Goal: Entertainment & Leisure: Consume media (video, audio)

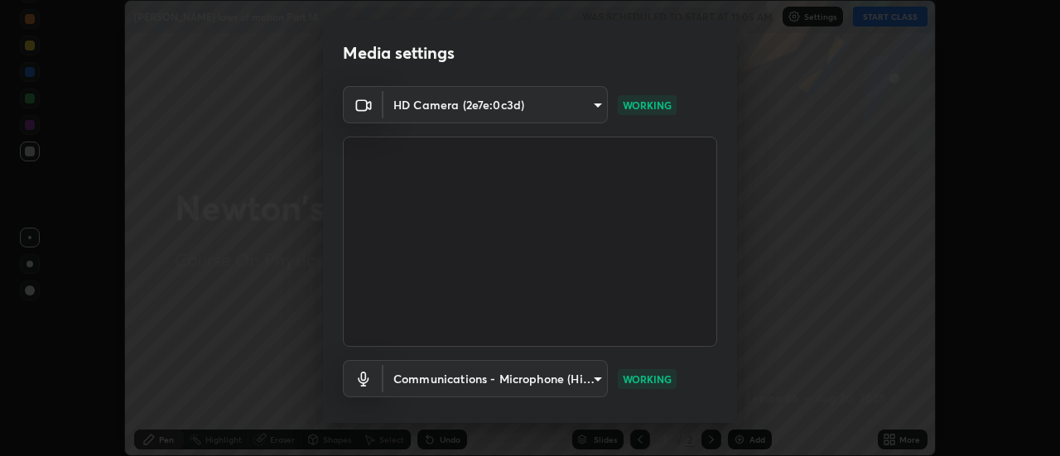
scroll to position [87, 0]
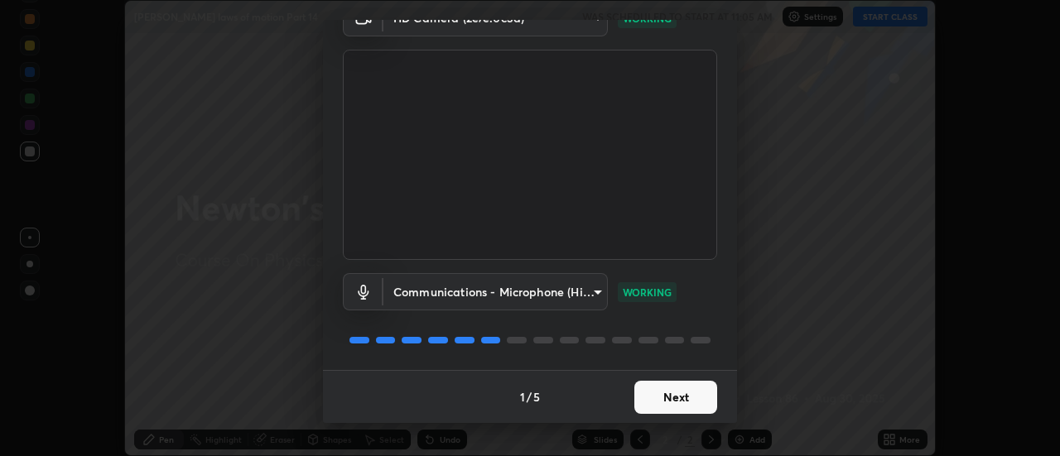
click at [668, 405] on button "Next" at bounding box center [675, 397] width 83 height 33
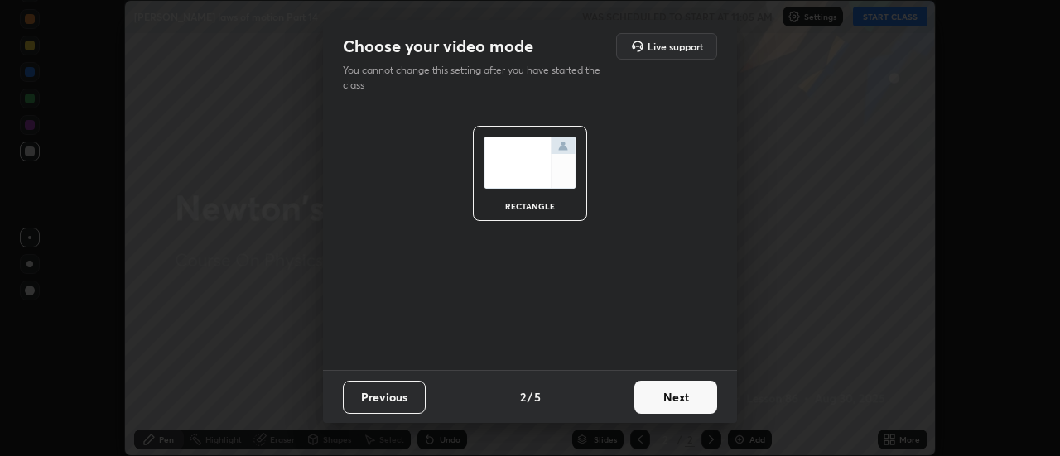
scroll to position [0, 0]
click at [670, 398] on button "Next" at bounding box center [675, 397] width 83 height 33
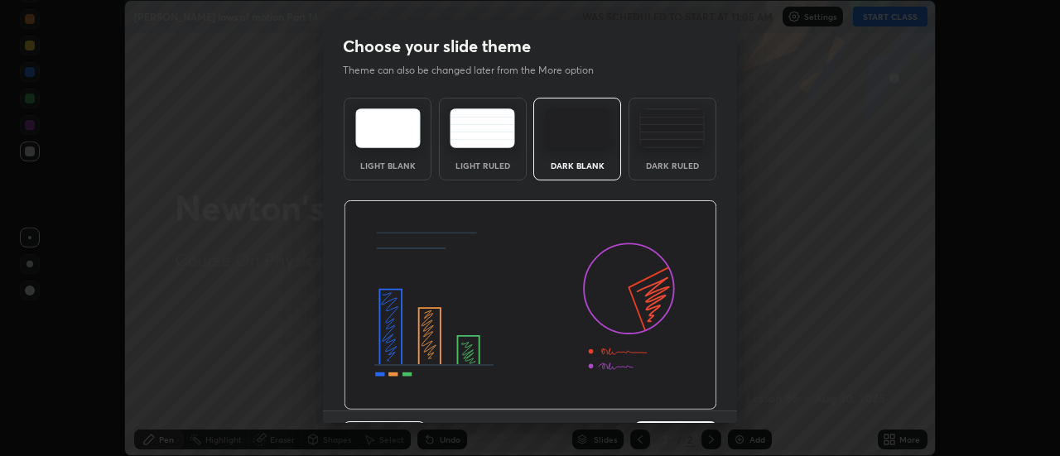
scroll to position [41, 0]
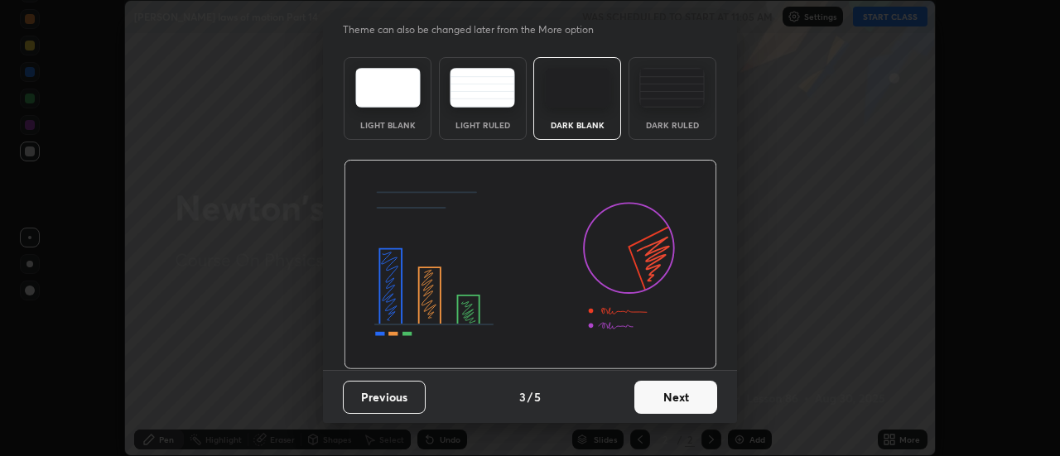
click at [672, 398] on button "Next" at bounding box center [675, 397] width 83 height 33
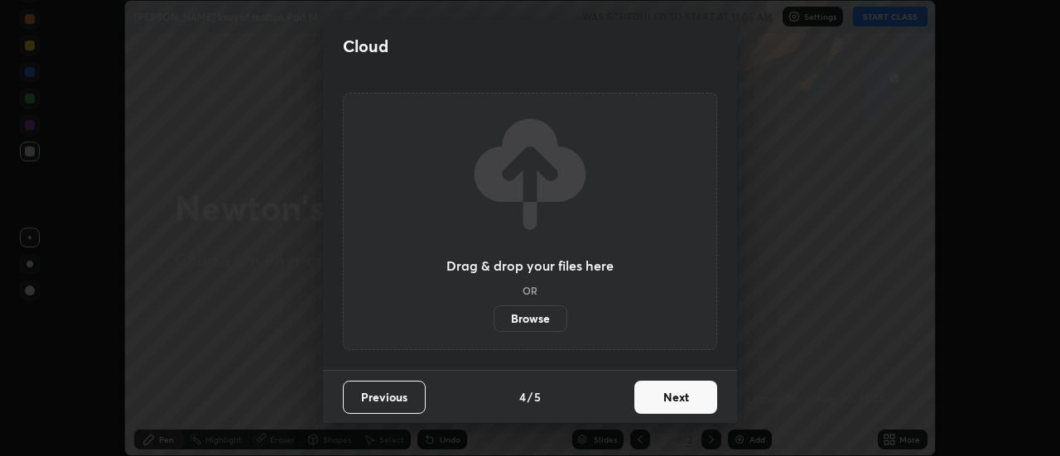
click at [671, 403] on button "Next" at bounding box center [675, 397] width 83 height 33
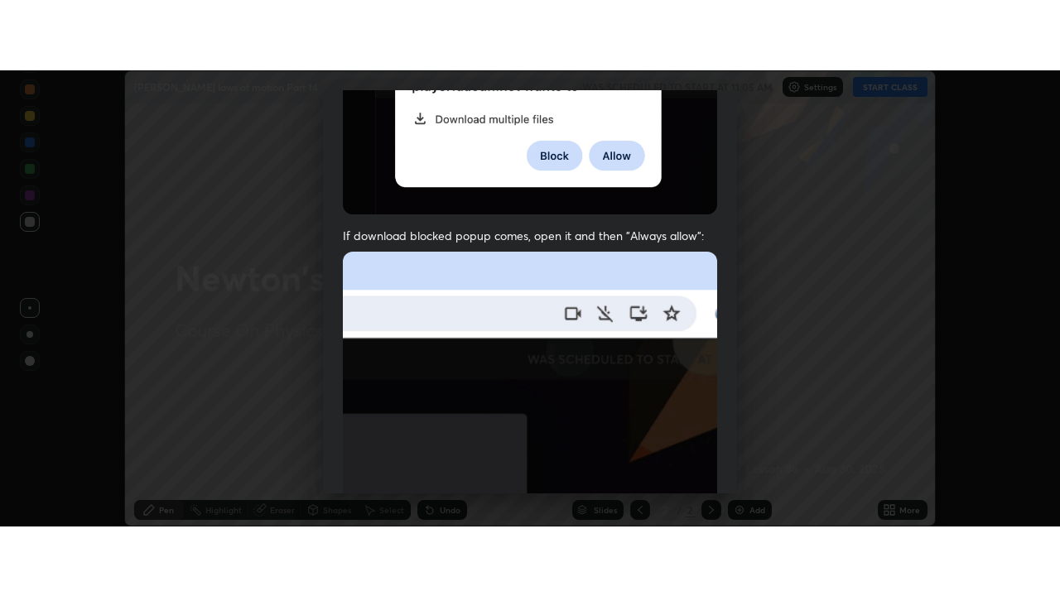
scroll to position [425, 0]
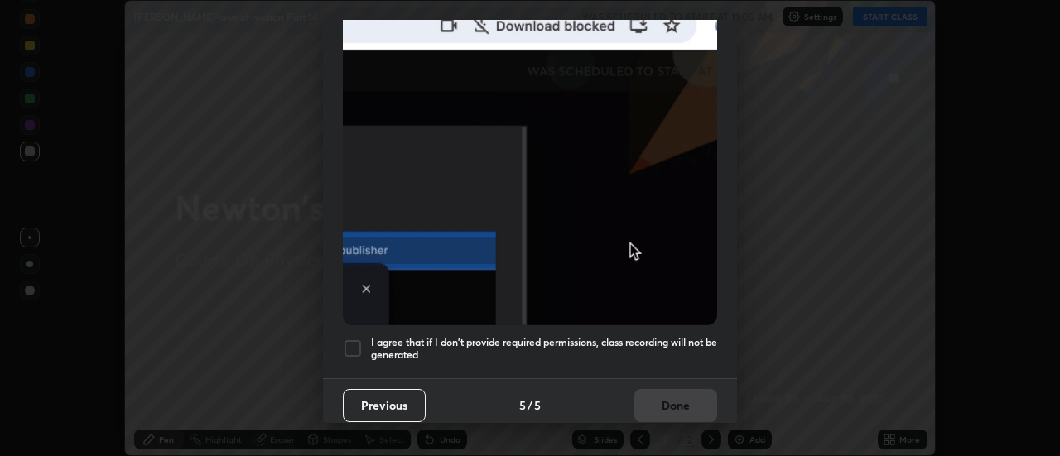
click at [533, 343] on h5 "I agree that if I don't provide required permissions, class recording will not …" at bounding box center [544, 349] width 346 height 26
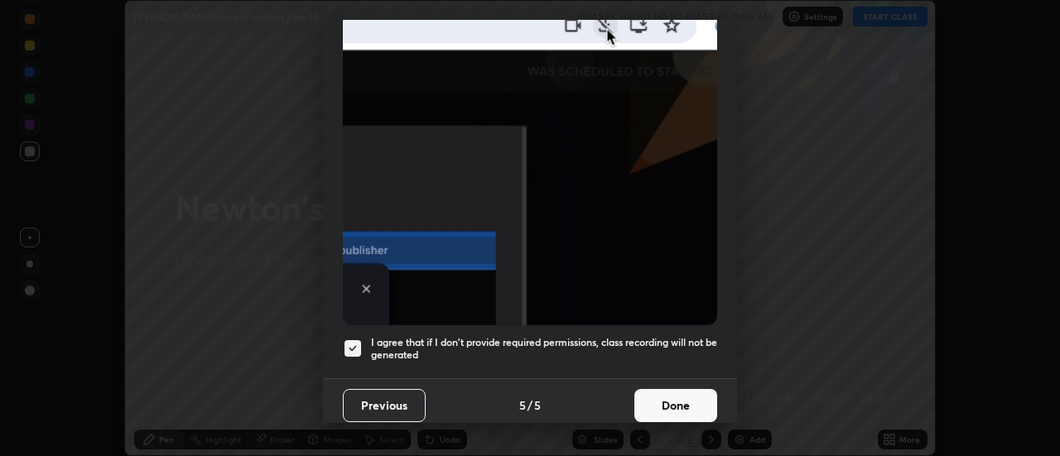
click at [661, 398] on button "Done" at bounding box center [675, 405] width 83 height 33
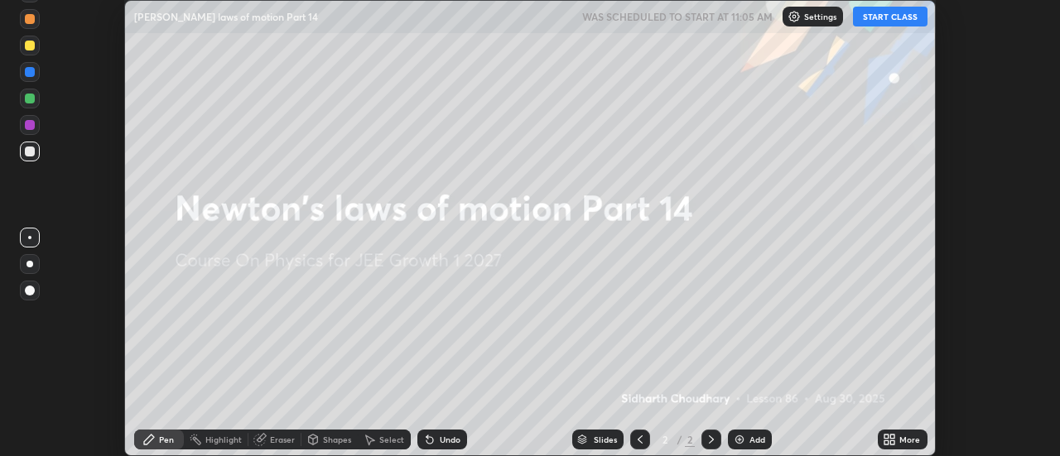
click at [880, 22] on button "START CLASS" at bounding box center [890, 17] width 75 height 20
click at [898, 438] on div "More" at bounding box center [903, 440] width 50 height 20
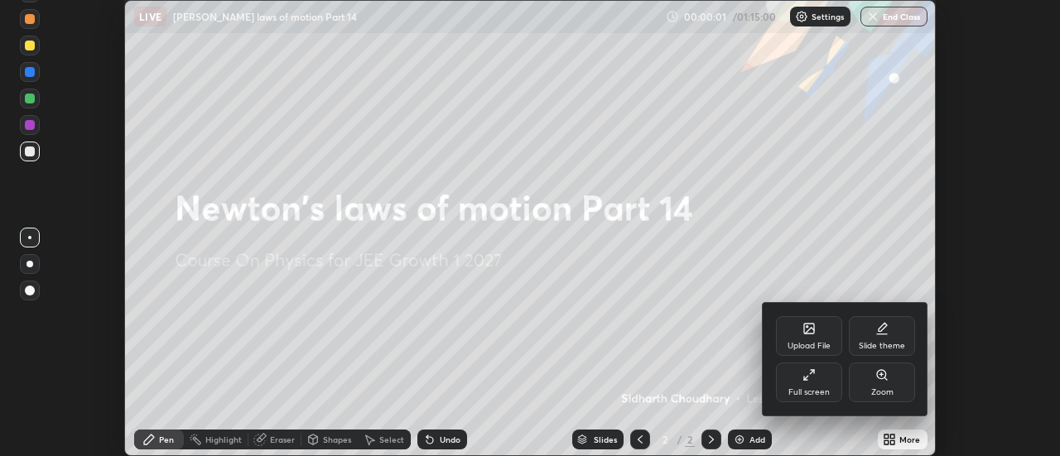
click at [810, 383] on div "Full screen" at bounding box center [809, 383] width 66 height 40
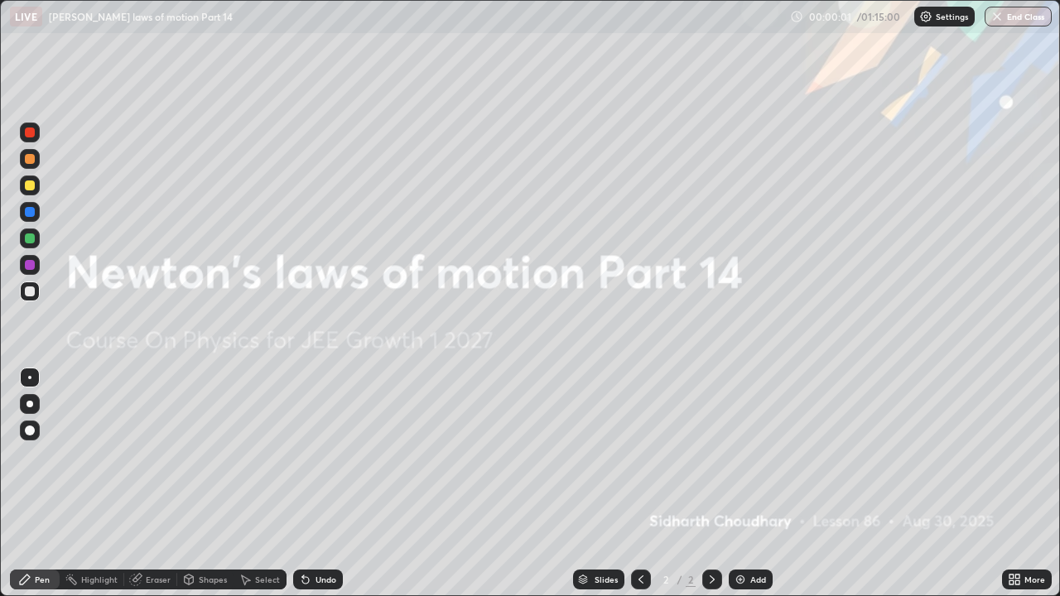
scroll to position [596, 1060]
click at [756, 456] on div "Add" at bounding box center [758, 580] width 16 height 8
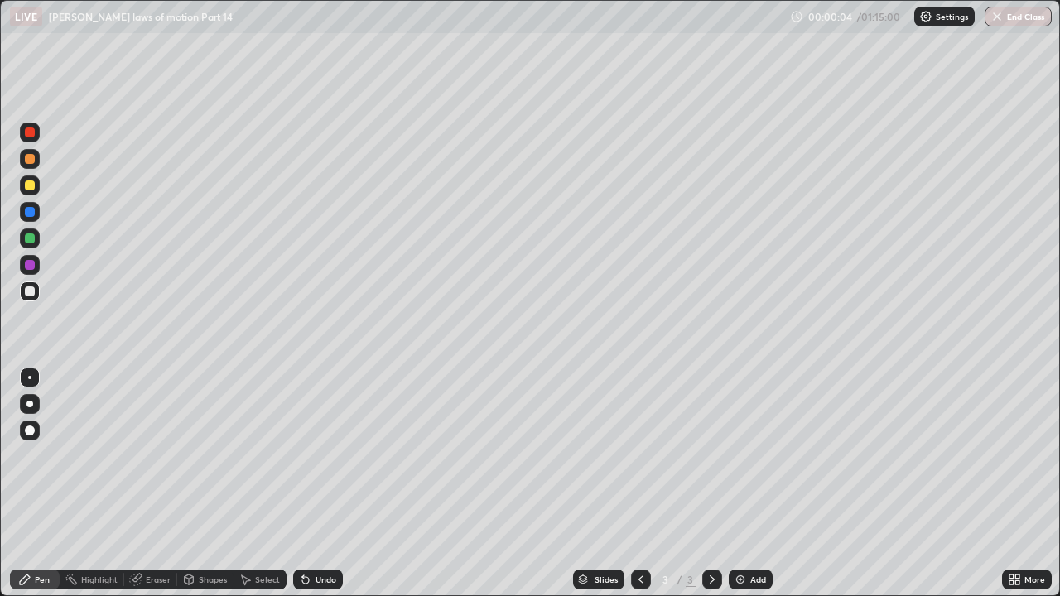
click at [30, 405] on div at bounding box center [30, 404] width 7 height 7
click at [30, 291] on div at bounding box center [30, 292] width 10 height 10
click at [31, 187] on div at bounding box center [30, 186] width 10 height 10
click at [30, 296] on div at bounding box center [30, 292] width 10 height 10
click at [29, 158] on div at bounding box center [30, 159] width 10 height 10
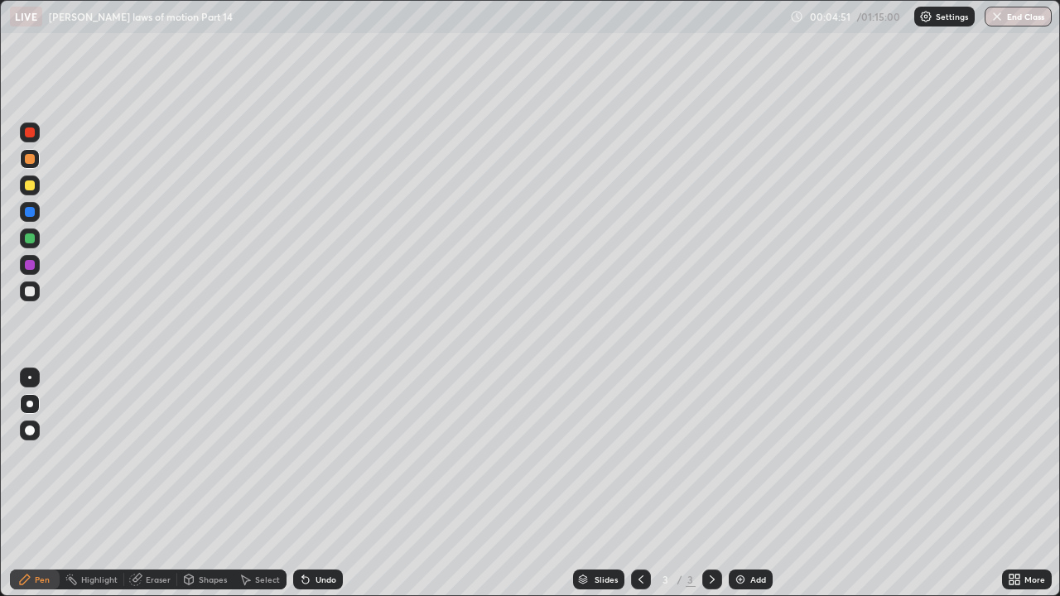
click at [29, 188] on div at bounding box center [30, 186] width 10 height 10
click at [31, 157] on div at bounding box center [30, 159] width 10 height 10
click at [29, 187] on div at bounding box center [30, 186] width 10 height 10
click at [29, 291] on div at bounding box center [30, 292] width 10 height 10
click at [30, 184] on div at bounding box center [30, 186] width 10 height 10
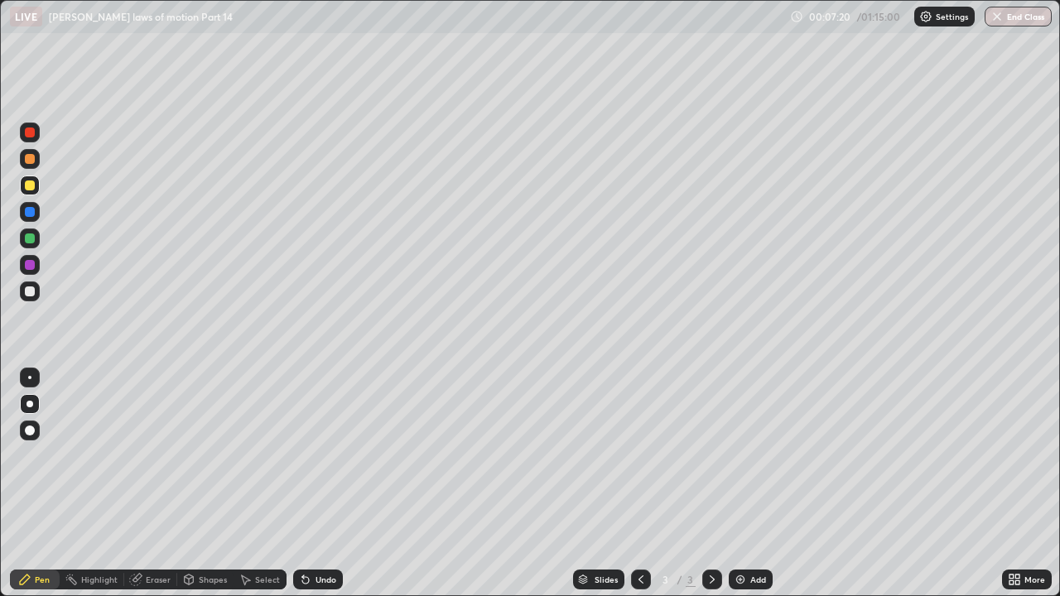
click at [31, 211] on div at bounding box center [30, 212] width 10 height 10
click at [31, 187] on div at bounding box center [30, 186] width 10 height 10
click at [29, 239] on div at bounding box center [30, 239] width 10 height 10
click at [31, 162] on div at bounding box center [30, 159] width 10 height 10
click at [31, 183] on div at bounding box center [30, 186] width 10 height 10
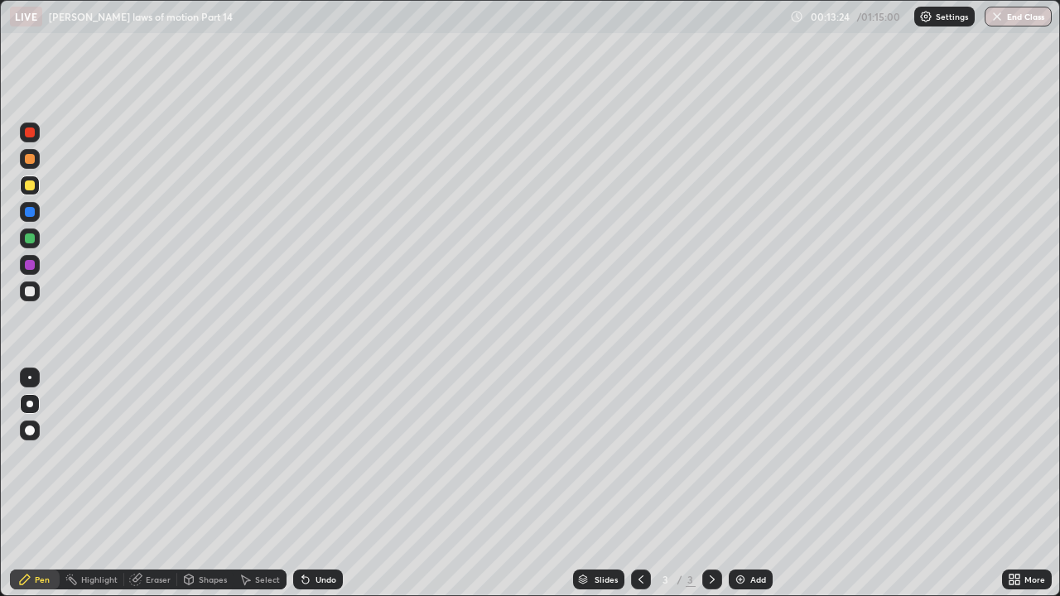
click at [152, 456] on div "Eraser" at bounding box center [158, 580] width 25 height 8
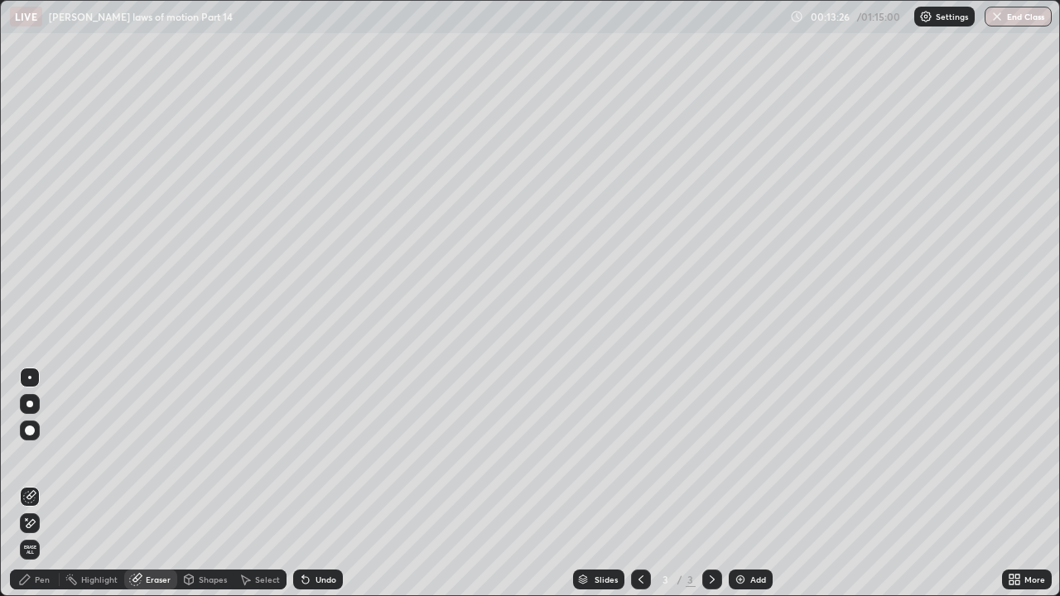
click at [55, 456] on div "Pen" at bounding box center [35, 580] width 50 height 20
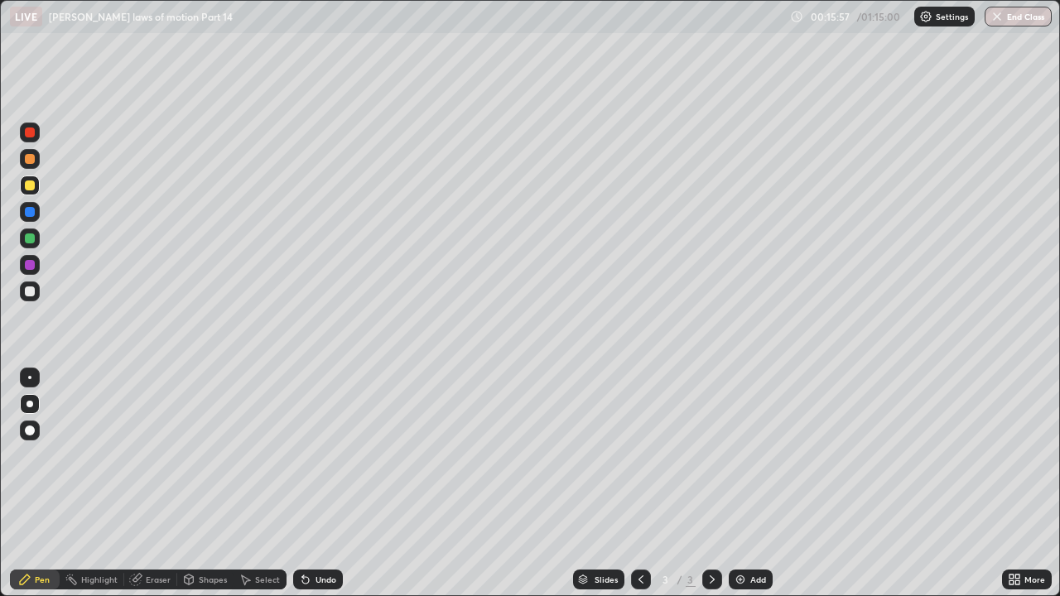
click at [736, 456] on img at bounding box center [740, 579] width 13 height 13
click at [21, 292] on div at bounding box center [30, 292] width 20 height 20
click at [643, 456] on icon at bounding box center [640, 579] width 13 height 13
click at [712, 456] on icon at bounding box center [712, 580] width 5 height 8
click at [27, 292] on div at bounding box center [30, 292] width 10 height 10
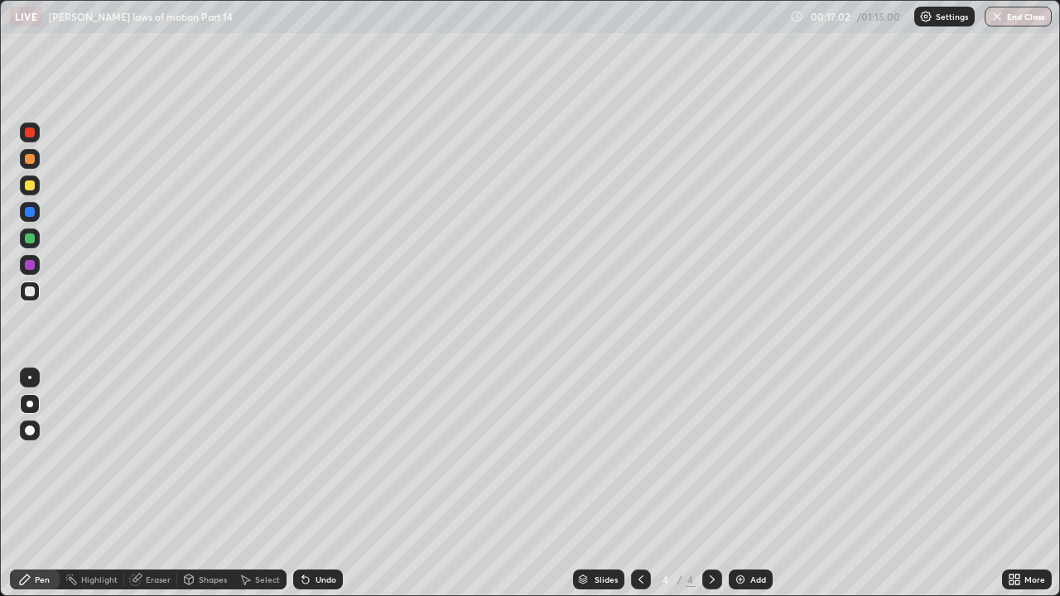
click at [29, 184] on div at bounding box center [30, 186] width 10 height 10
click at [31, 159] on div at bounding box center [30, 159] width 10 height 10
click at [323, 456] on div "Undo" at bounding box center [326, 580] width 21 height 8
click at [32, 292] on div at bounding box center [30, 292] width 10 height 10
click at [31, 160] on div at bounding box center [30, 159] width 10 height 10
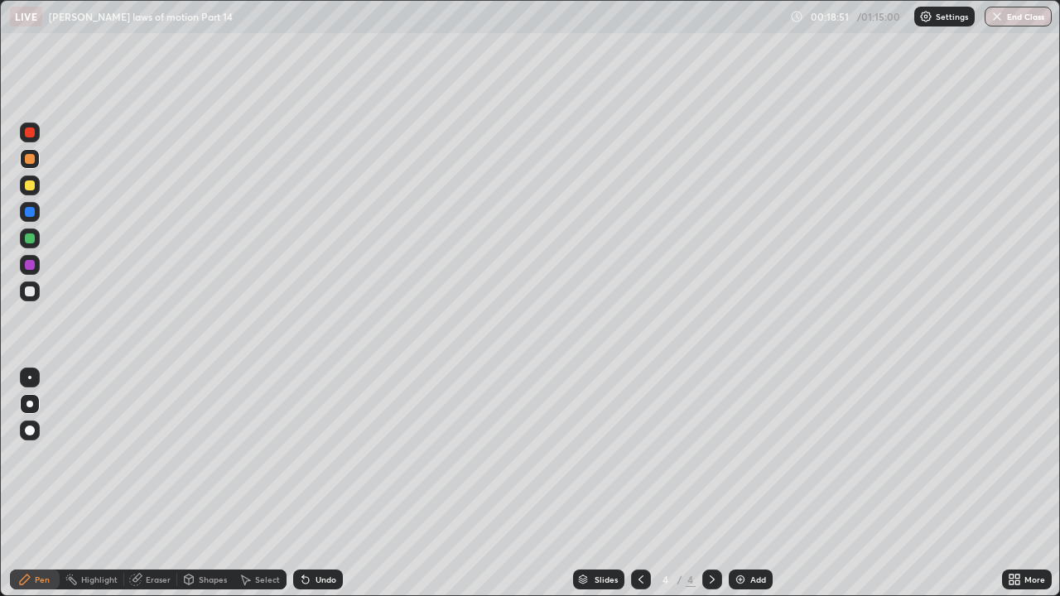
click at [29, 184] on div at bounding box center [30, 186] width 10 height 10
click at [31, 237] on div at bounding box center [30, 239] width 10 height 10
click at [744, 456] on img at bounding box center [740, 579] width 13 height 13
click at [32, 293] on div at bounding box center [30, 292] width 10 height 10
click at [33, 186] on div at bounding box center [30, 186] width 10 height 10
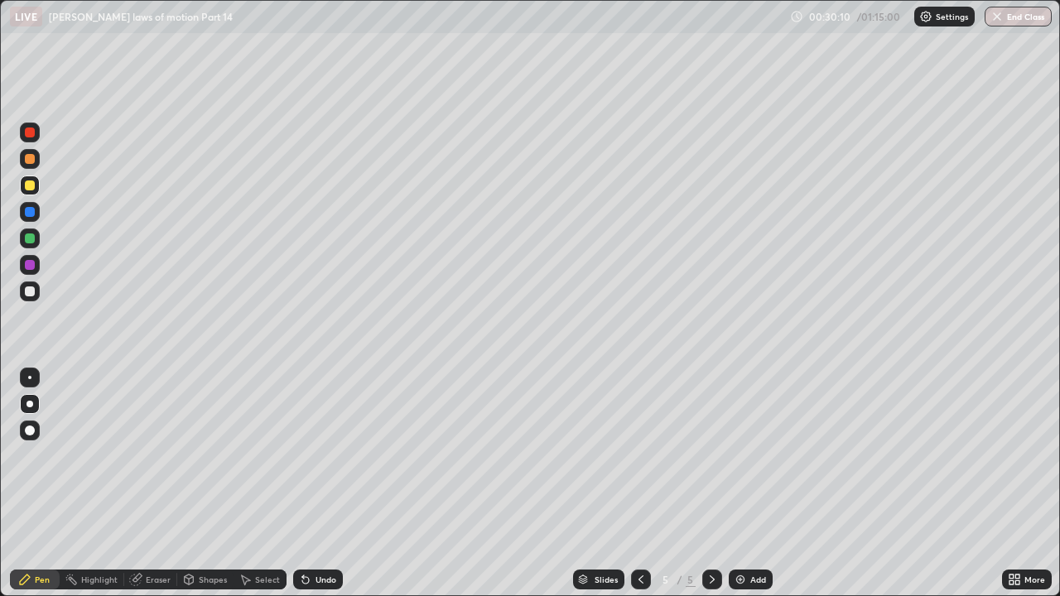
click at [30, 186] on div at bounding box center [30, 186] width 10 height 10
click at [31, 157] on div at bounding box center [30, 159] width 10 height 10
click at [741, 456] on img at bounding box center [740, 579] width 13 height 13
click at [33, 287] on div at bounding box center [30, 292] width 10 height 10
click at [30, 242] on div at bounding box center [30, 239] width 10 height 10
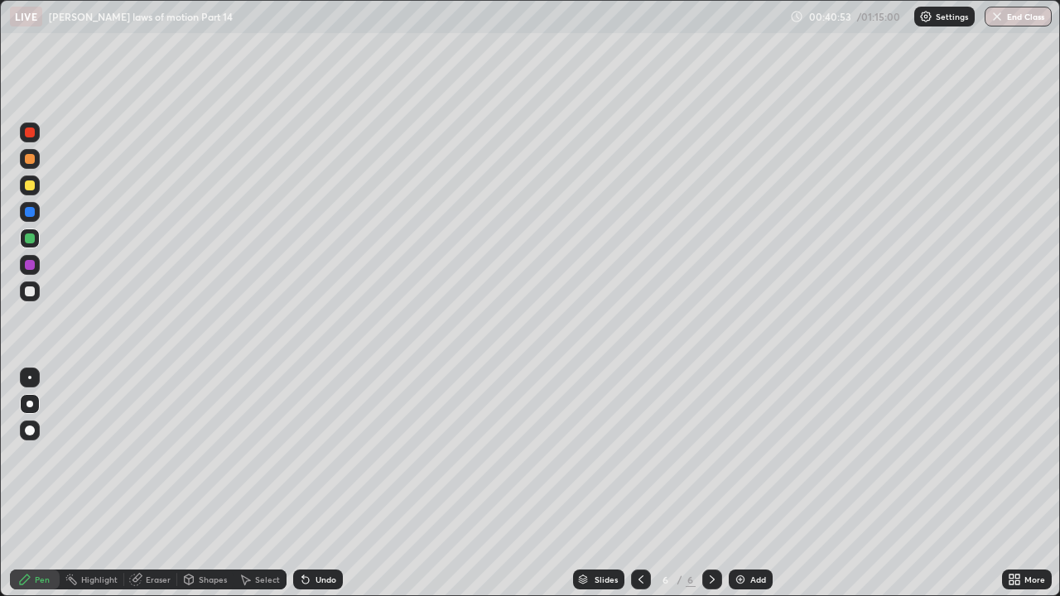
click at [33, 291] on div at bounding box center [30, 292] width 10 height 10
click at [31, 238] on div at bounding box center [30, 239] width 10 height 10
click at [30, 292] on div at bounding box center [30, 292] width 10 height 10
click at [31, 160] on div at bounding box center [30, 159] width 10 height 10
click at [30, 291] on div at bounding box center [30, 292] width 10 height 10
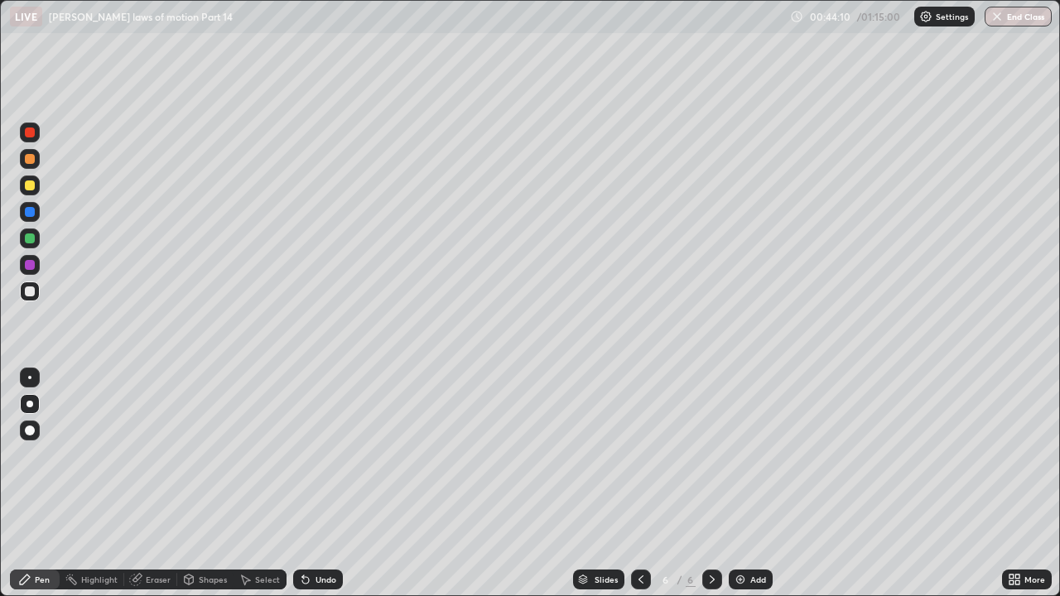
click at [30, 159] on div at bounding box center [30, 159] width 10 height 10
click at [29, 186] on div at bounding box center [30, 186] width 10 height 10
click at [321, 456] on div "Undo" at bounding box center [318, 580] width 50 height 20
click at [745, 456] on img at bounding box center [740, 579] width 13 height 13
click at [30, 289] on div at bounding box center [30, 292] width 10 height 10
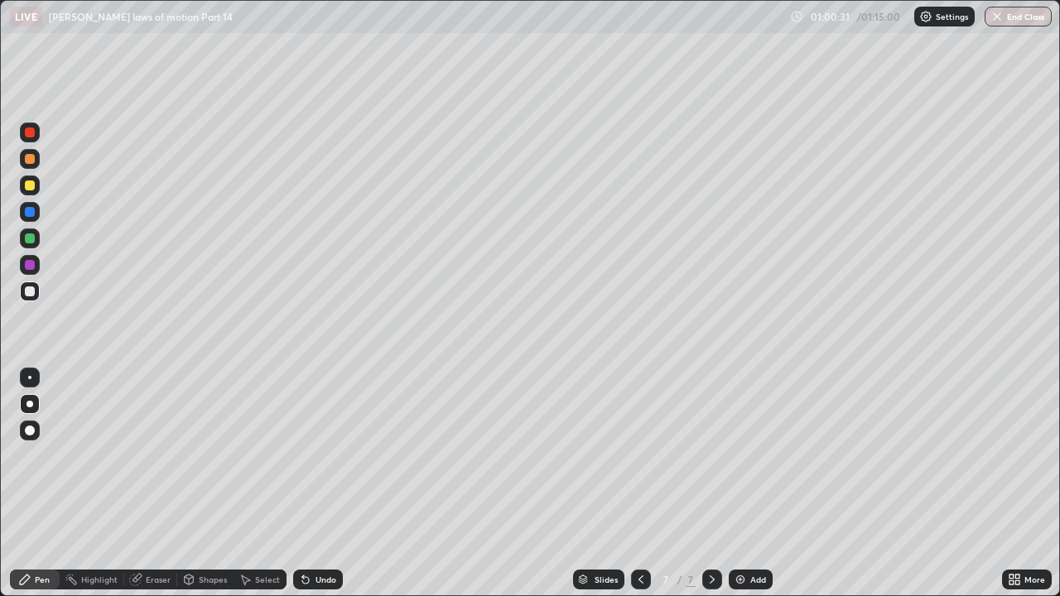
click at [745, 456] on img at bounding box center [740, 579] width 13 height 13
click at [31, 186] on div at bounding box center [30, 186] width 10 height 10
click at [29, 162] on div at bounding box center [30, 159] width 10 height 10
click at [29, 239] on div at bounding box center [30, 239] width 10 height 10
click at [32, 291] on div at bounding box center [30, 292] width 10 height 10
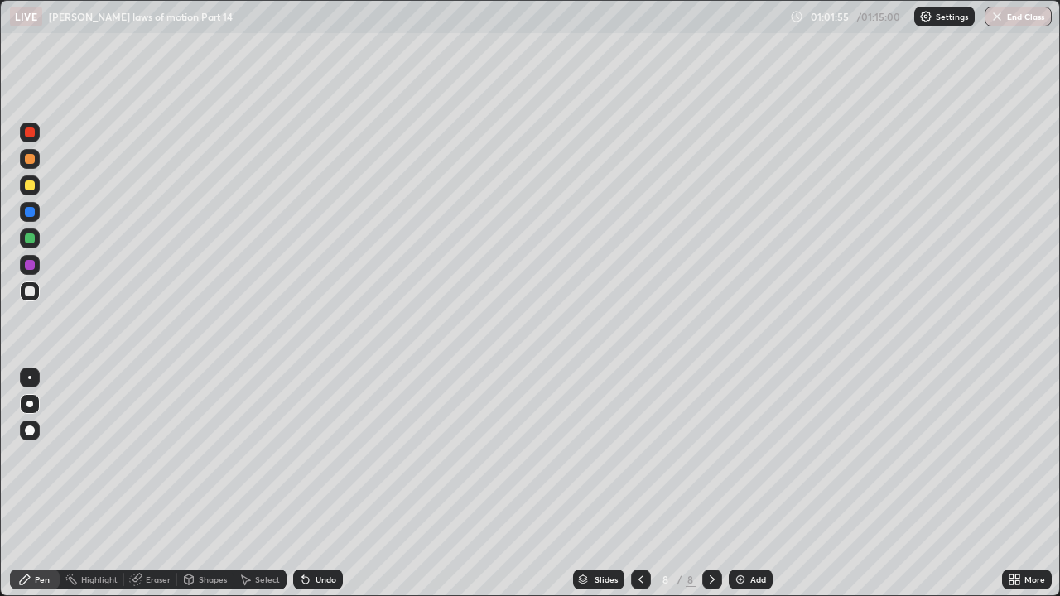
click at [741, 456] on img at bounding box center [740, 579] width 13 height 13
click at [31, 290] on div at bounding box center [30, 292] width 10 height 10
click at [33, 186] on div at bounding box center [30, 186] width 10 height 10
click at [31, 290] on div at bounding box center [30, 292] width 10 height 10
click at [32, 158] on div at bounding box center [30, 159] width 10 height 10
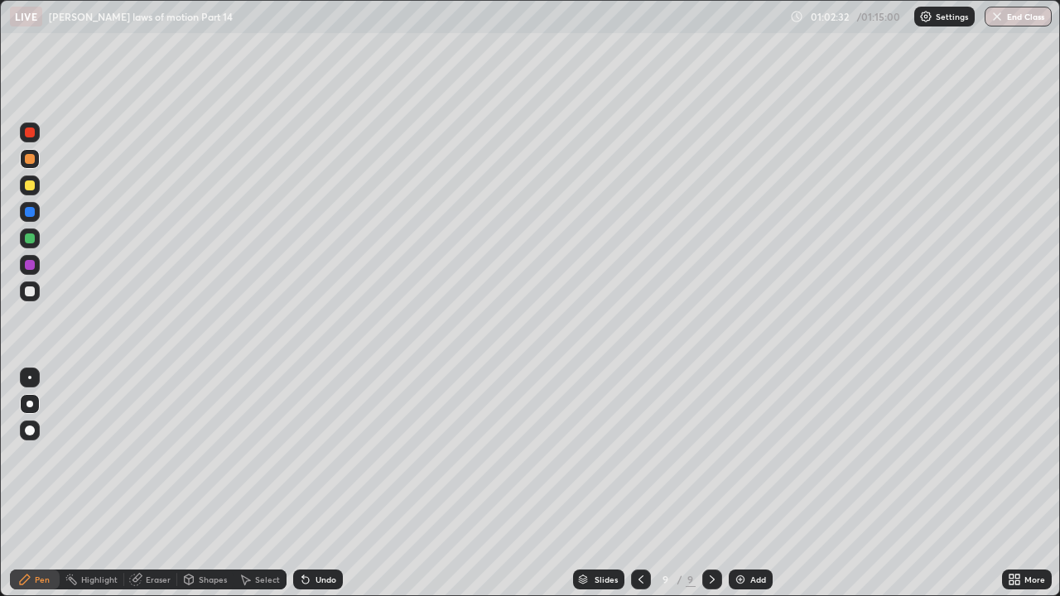
click at [28, 161] on div at bounding box center [30, 159] width 10 height 10
click at [29, 187] on div at bounding box center [30, 186] width 10 height 10
click at [32, 159] on div at bounding box center [30, 159] width 10 height 10
click at [26, 242] on div at bounding box center [30, 239] width 10 height 10
click at [28, 188] on div at bounding box center [30, 186] width 10 height 10
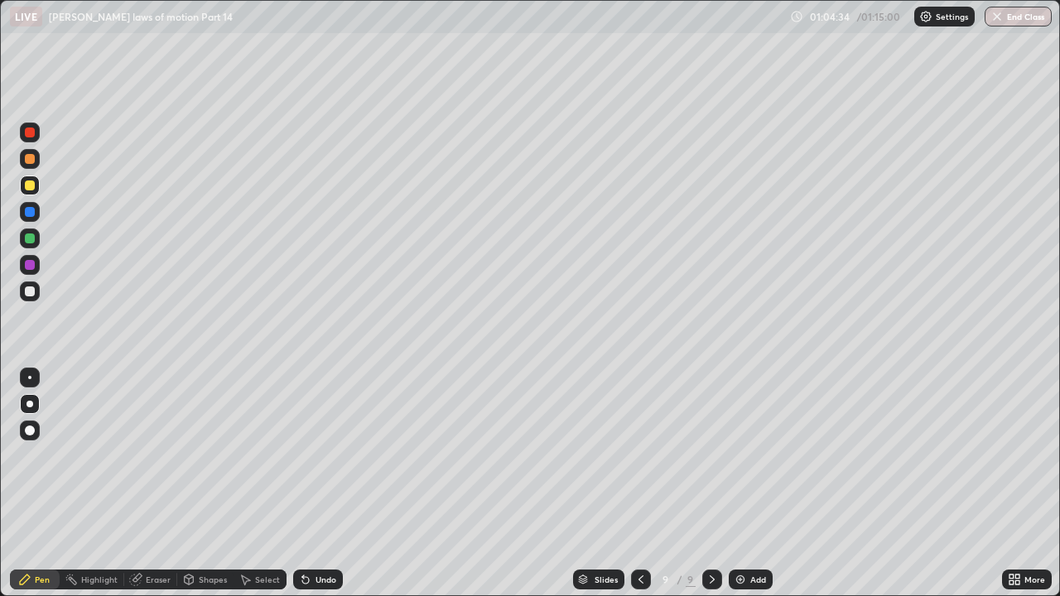
click at [312, 456] on div "Undo" at bounding box center [318, 580] width 50 height 20
click at [311, 456] on div "Undo" at bounding box center [318, 580] width 50 height 20
click at [312, 456] on div "Undo" at bounding box center [318, 580] width 50 height 20
click at [311, 456] on div "Undo" at bounding box center [318, 580] width 50 height 20
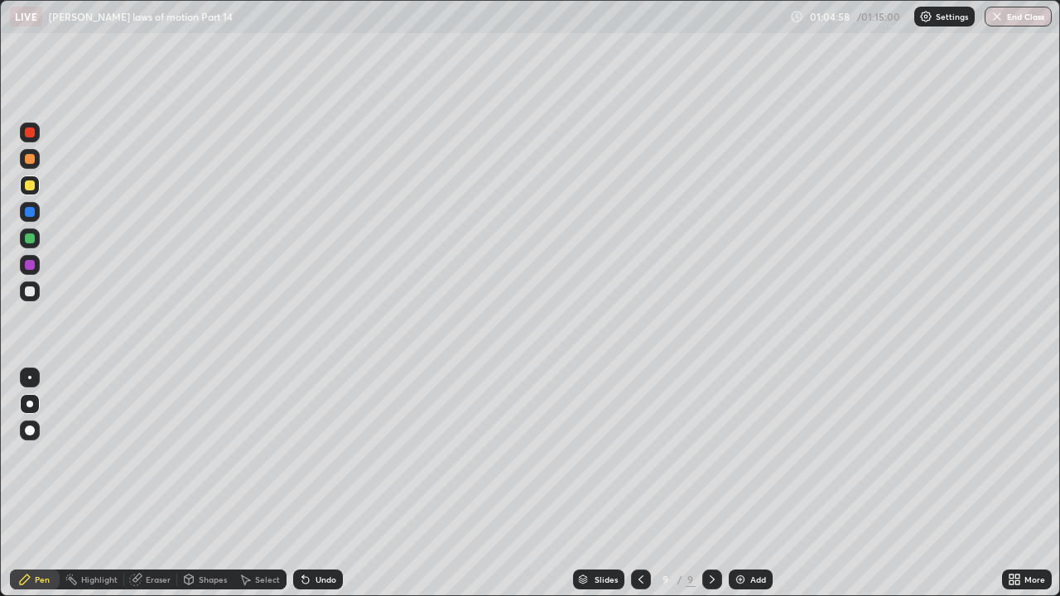
click at [31, 289] on div at bounding box center [30, 292] width 10 height 10
click at [31, 163] on div at bounding box center [30, 159] width 10 height 10
click at [30, 184] on div at bounding box center [30, 186] width 10 height 10
click at [645, 456] on div at bounding box center [641, 580] width 20 height 20
click at [631, 456] on div at bounding box center [641, 580] width 20 height 20
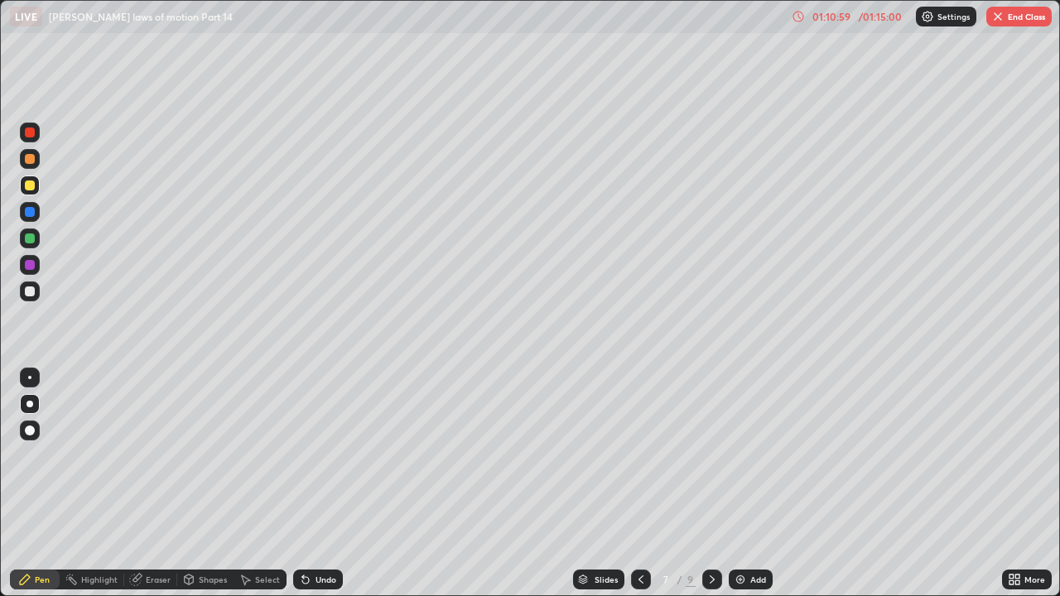
click at [639, 456] on icon at bounding box center [641, 580] width 5 height 8
click at [708, 456] on icon at bounding box center [712, 579] width 13 height 13
click at [712, 456] on icon at bounding box center [712, 580] width 5 height 8
click at [708, 456] on icon at bounding box center [712, 579] width 13 height 13
click at [1016, 19] on button "End Class" at bounding box center [1018, 17] width 65 height 20
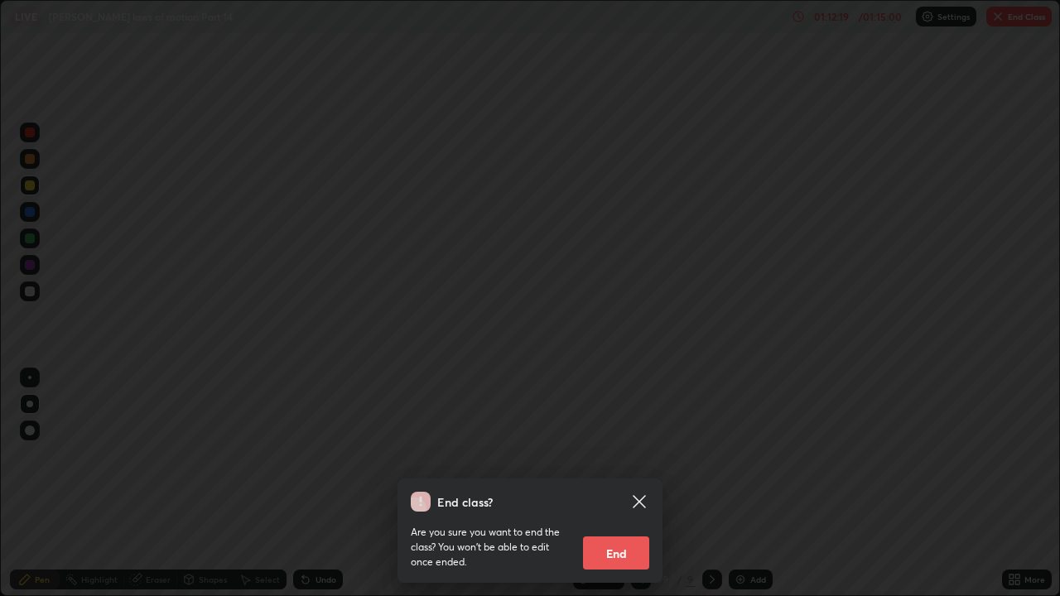
click at [624, 456] on button "End" at bounding box center [616, 553] width 66 height 33
